Goal: Transaction & Acquisition: Purchase product/service

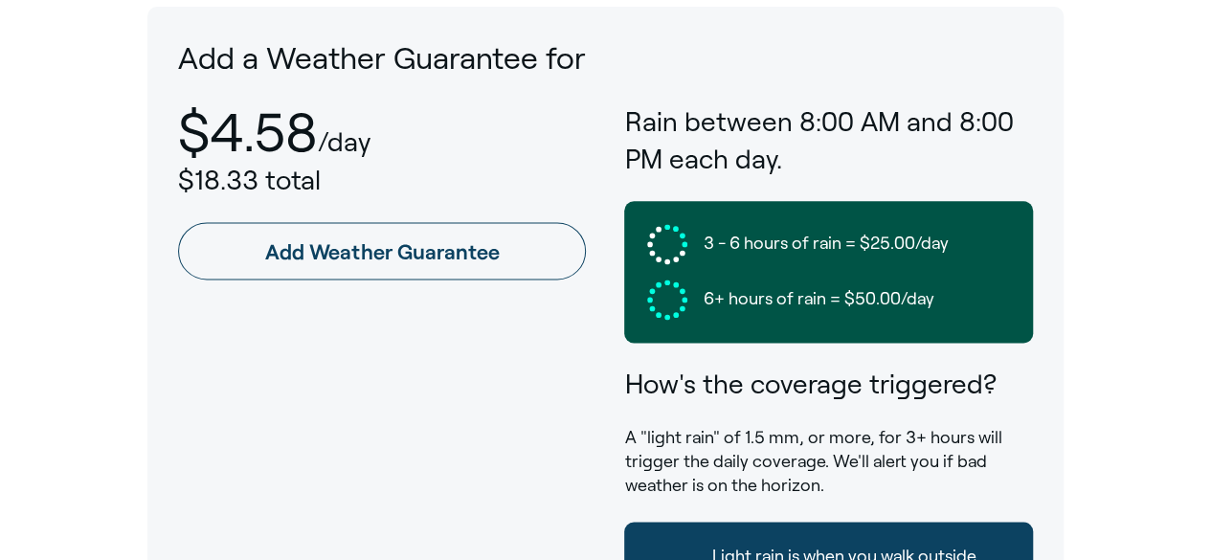
scroll to position [1061, 0]
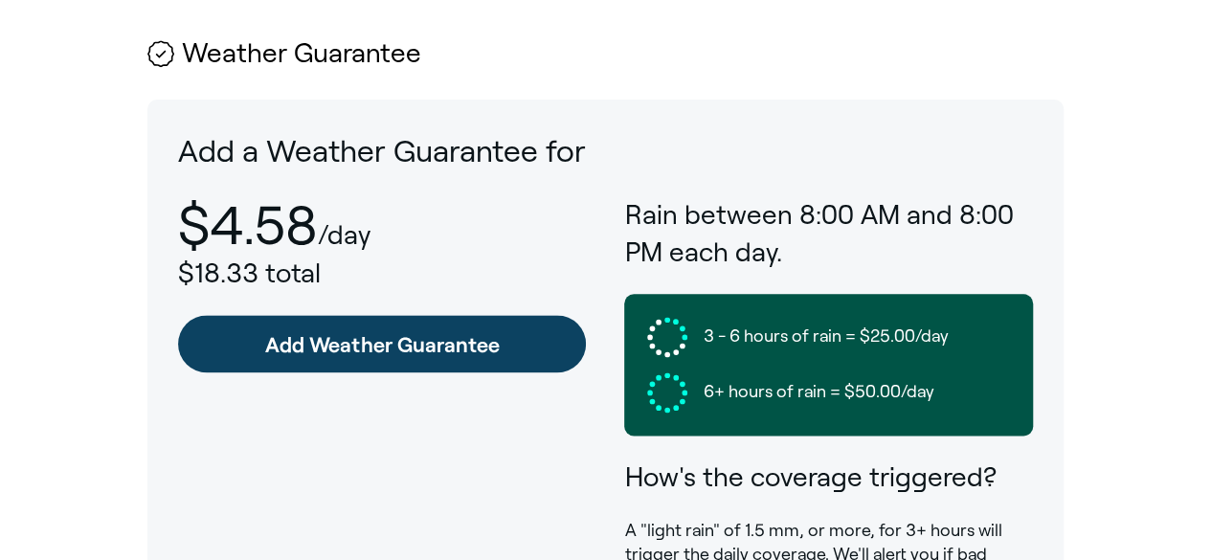
click at [403, 315] on link "Add Weather Guarantee" at bounding box center [382, 343] width 408 height 57
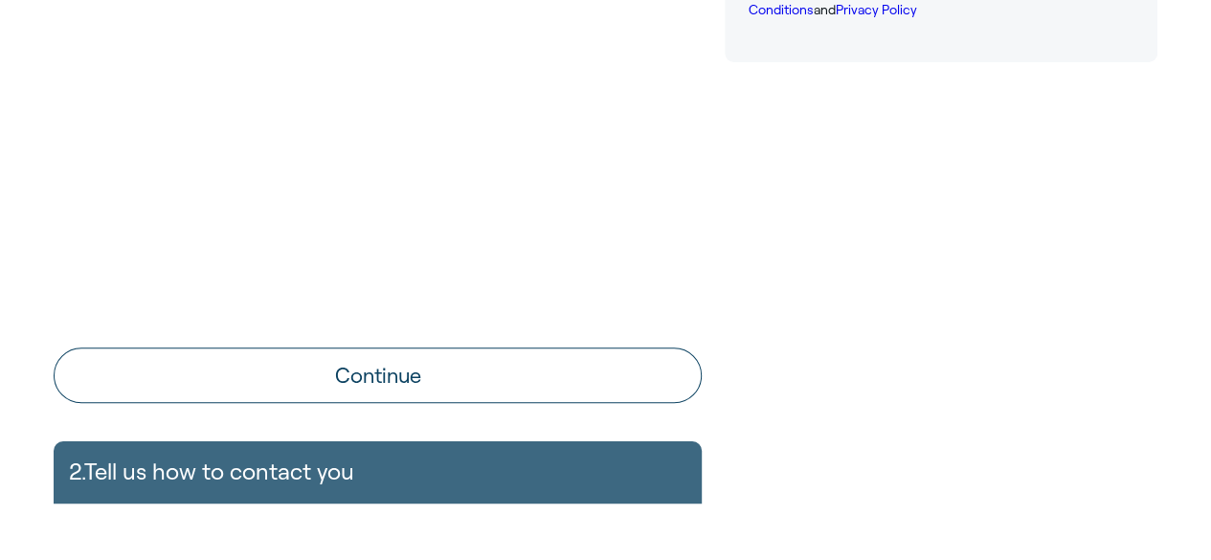
scroll to position [766, 0]
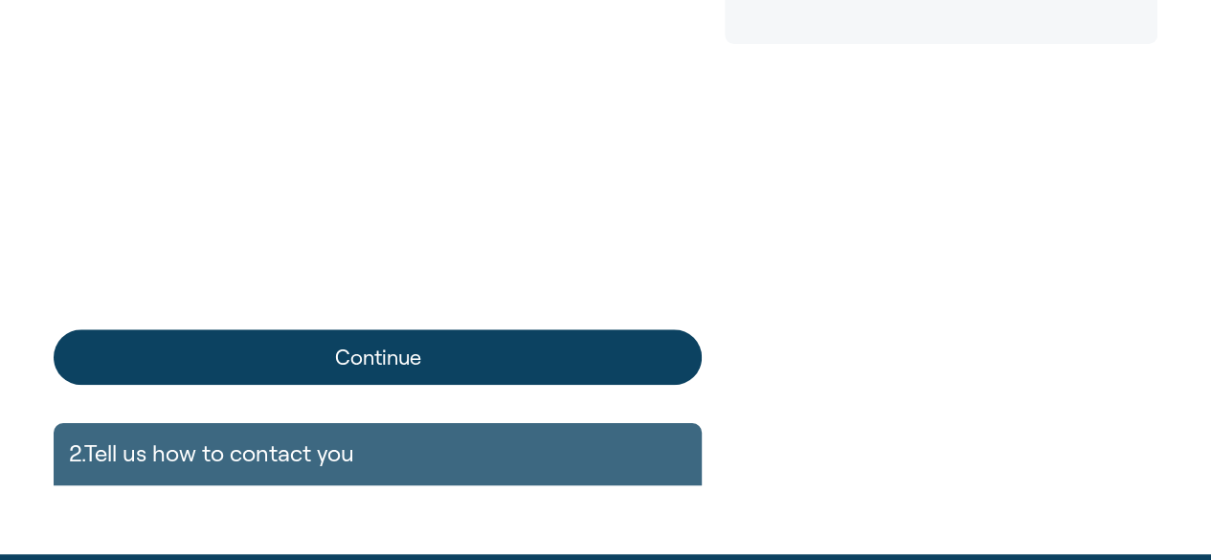
click at [358, 348] on button "Continue" at bounding box center [378, 357] width 648 height 56
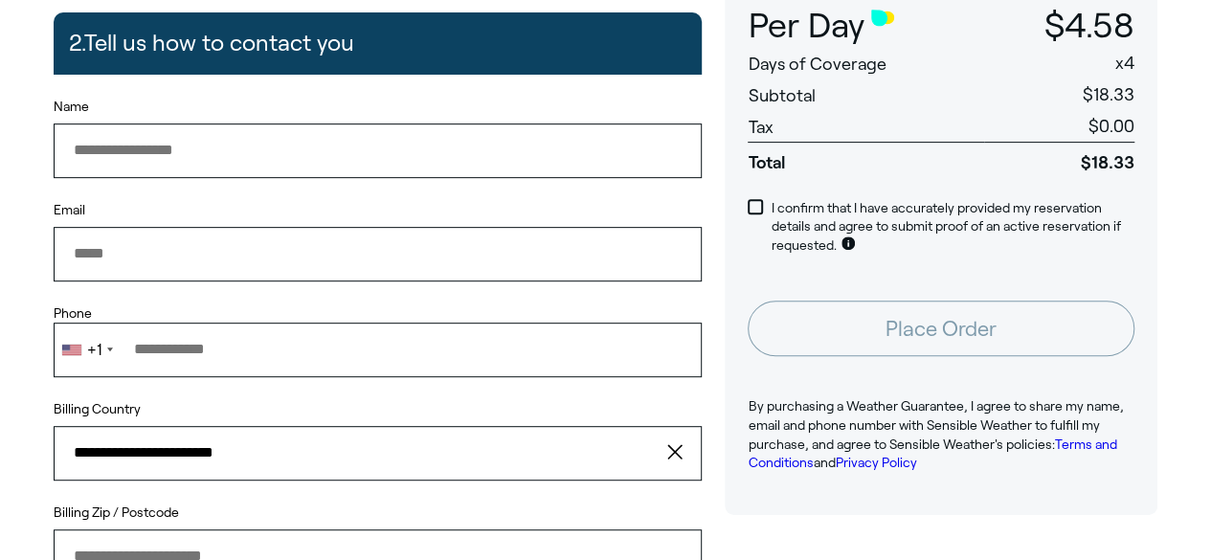
scroll to position [287, 0]
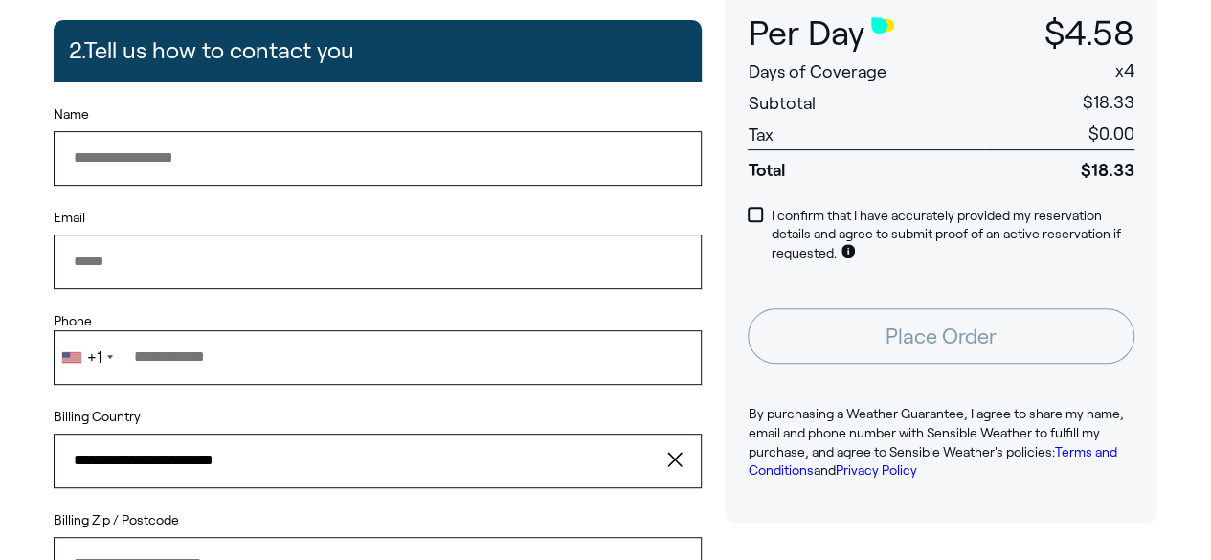
click at [183, 163] on input "Name" at bounding box center [378, 158] width 648 height 54
type input "**********"
type input "*****"
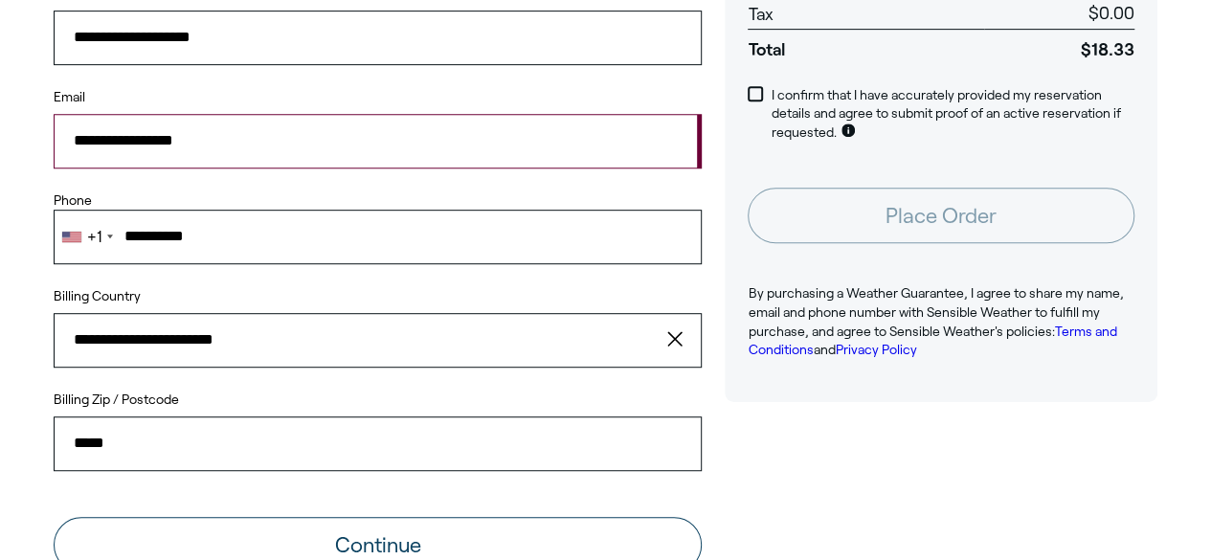
scroll to position [479, 0]
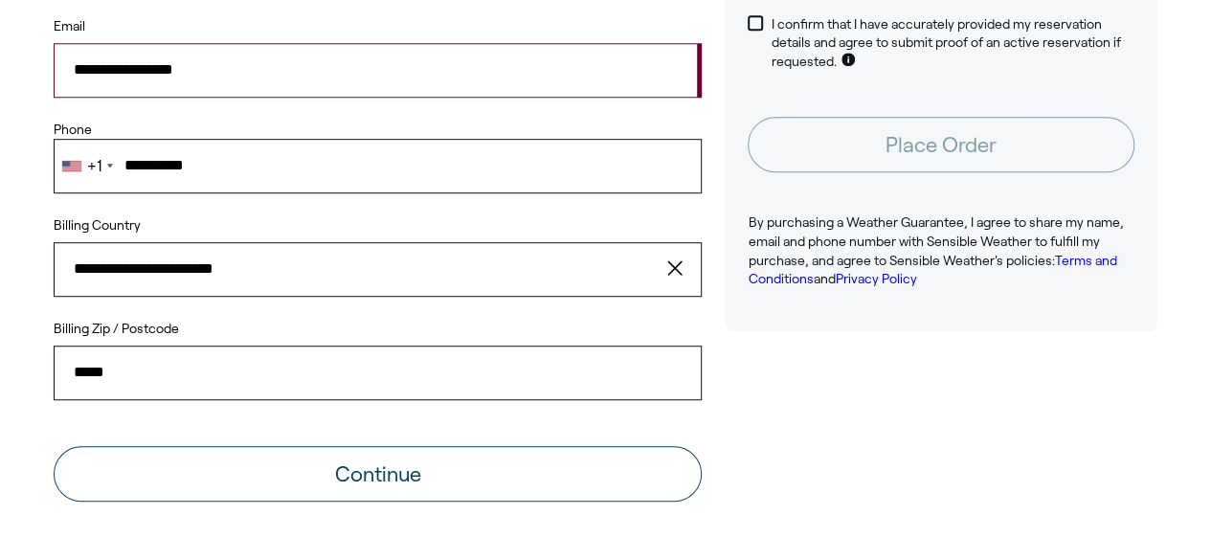
click at [761, 22] on label "I confirm that I have accurately provided my reservation details and agree to s…" at bounding box center [941, 43] width 387 height 56
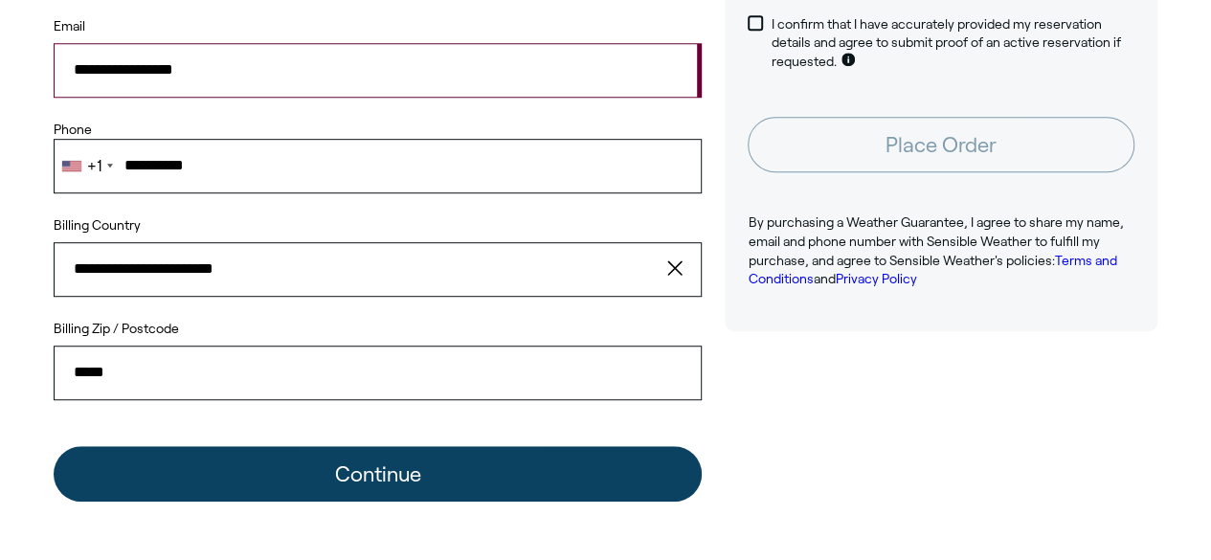
click at [402, 464] on button "Continue" at bounding box center [378, 474] width 648 height 56
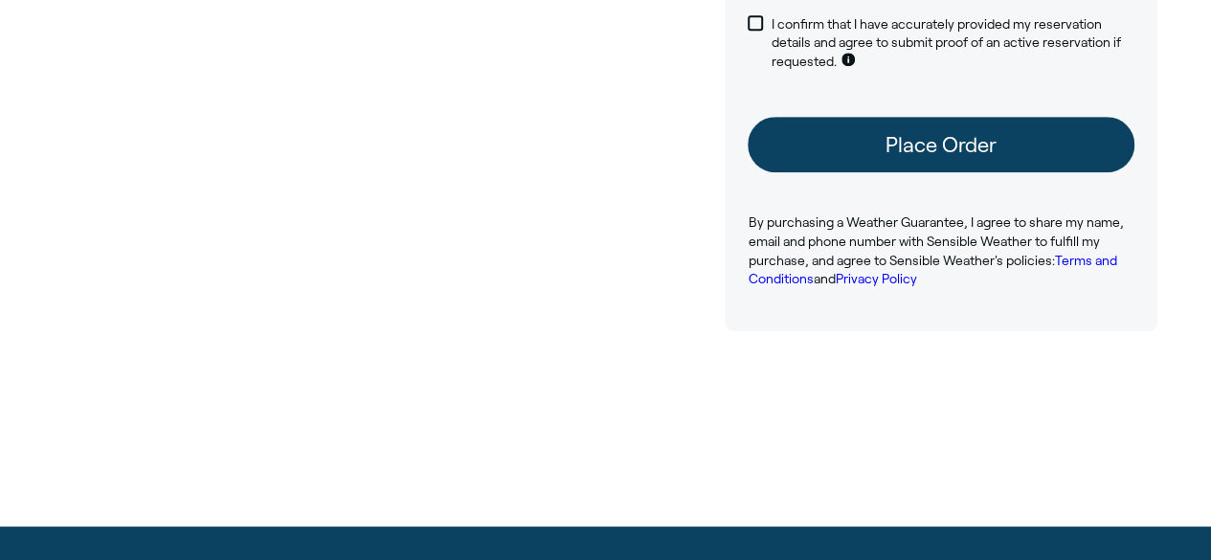
click at [963, 144] on button "Place Order" at bounding box center [941, 145] width 387 height 56
